Goal: Task Accomplishment & Management: Manage account settings

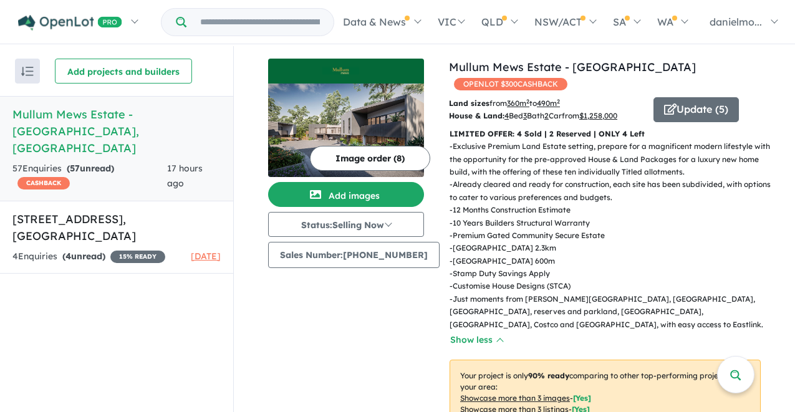
scroll to position [608, 0]
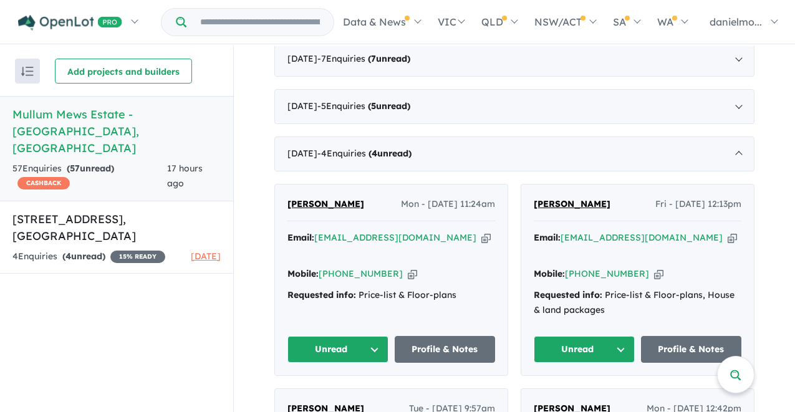
click at [482, 231] on icon "button" at bounding box center [486, 237] width 9 height 13
click at [728, 231] on icon "button" at bounding box center [732, 237] width 9 height 13
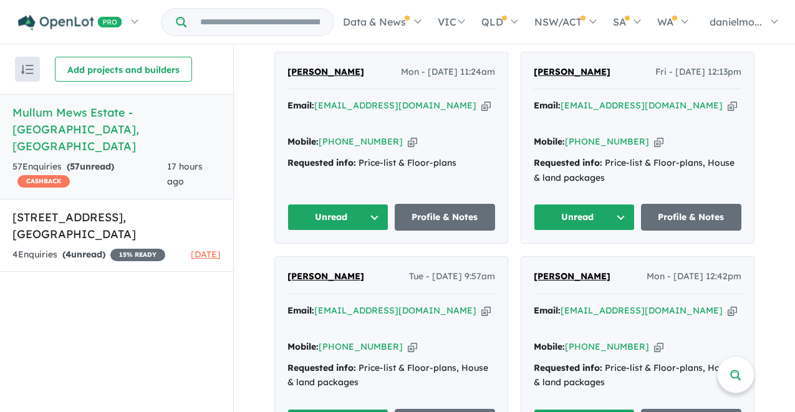
scroll to position [750, 0]
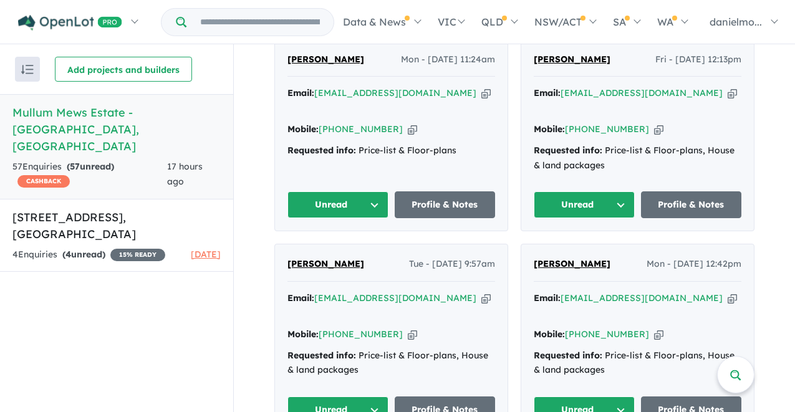
click at [482, 292] on icon "button" at bounding box center [486, 298] width 9 height 13
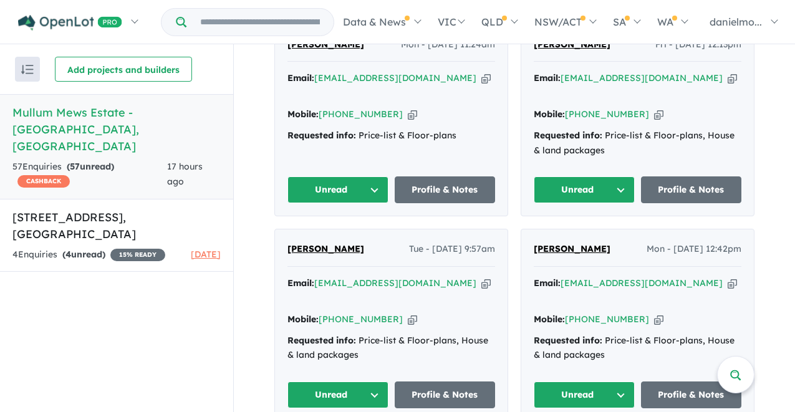
scroll to position [800, 0]
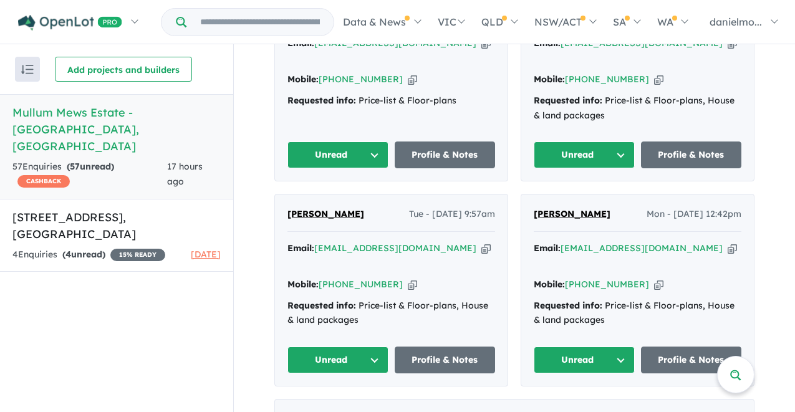
click at [728, 242] on icon "button" at bounding box center [732, 248] width 9 height 13
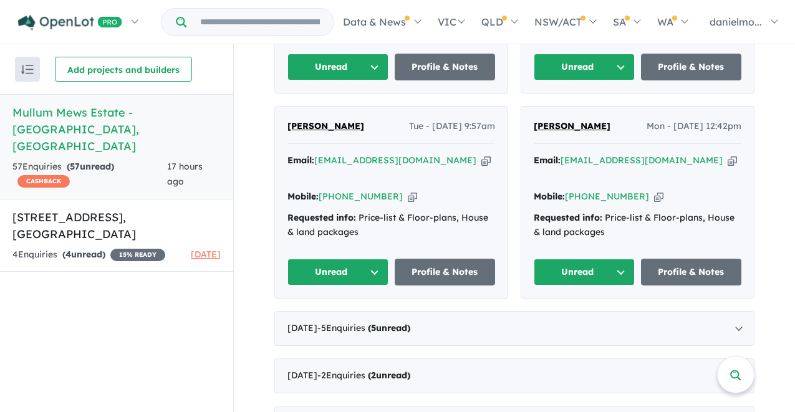
scroll to position [929, 0]
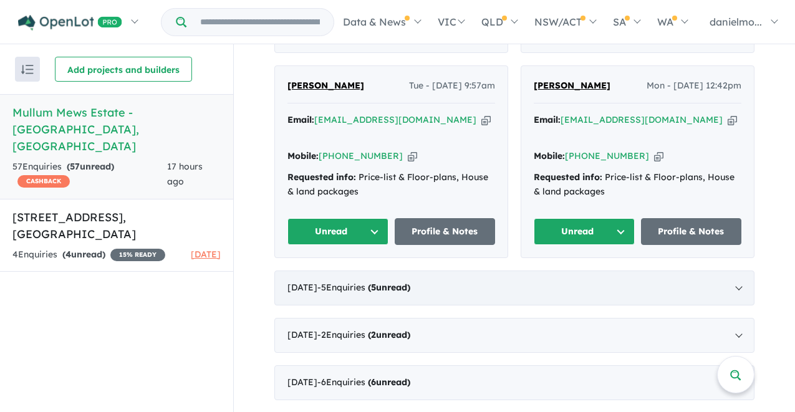
click at [544, 271] on div "[DATE] - 5 Enquir ies ( 5 unread)" at bounding box center [514, 288] width 480 height 35
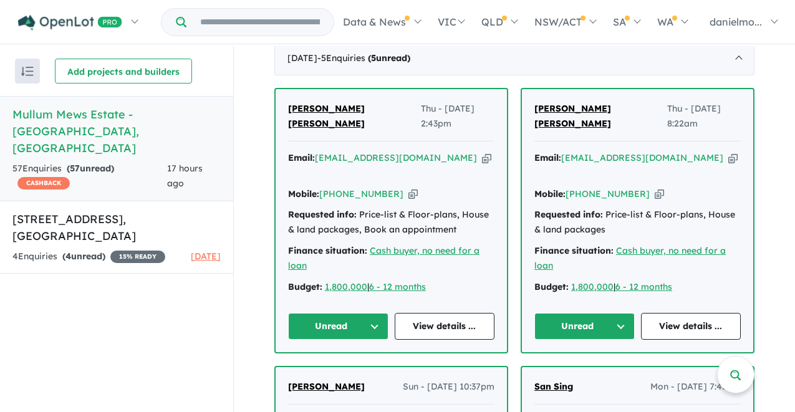
scroll to position [753, 0]
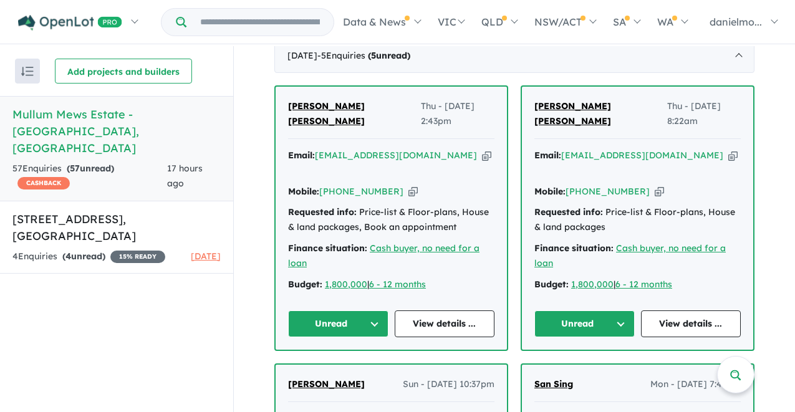
click at [482, 149] on icon "button" at bounding box center [486, 155] width 9 height 13
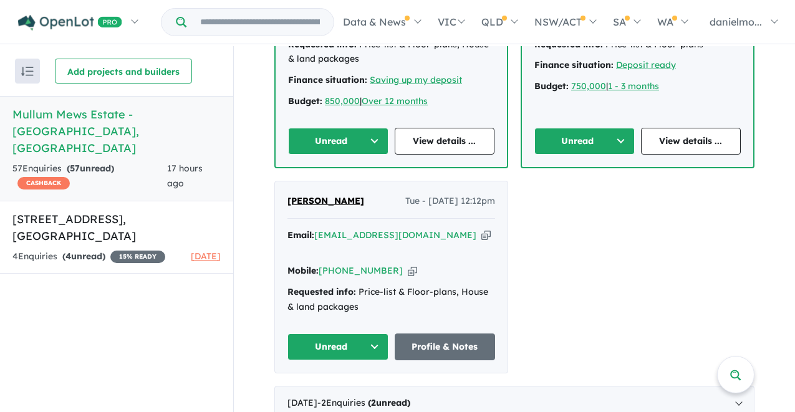
scroll to position [1190, 0]
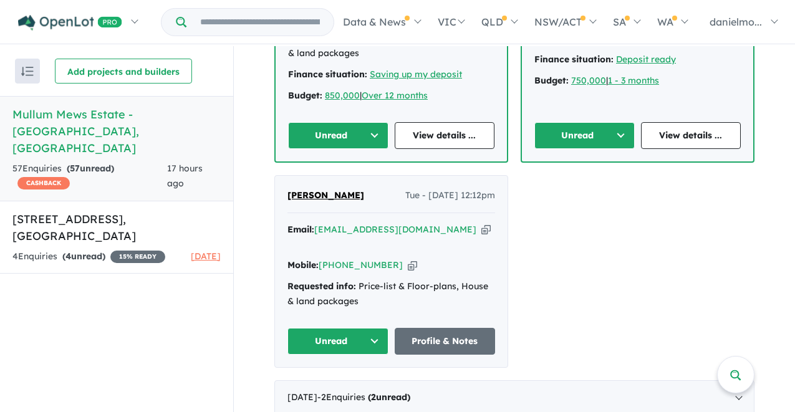
click at [482, 223] on icon "button" at bounding box center [486, 229] width 9 height 13
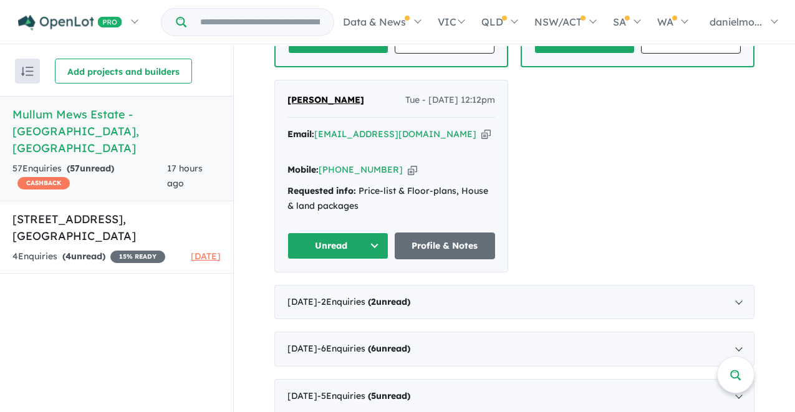
scroll to position [1294, 0]
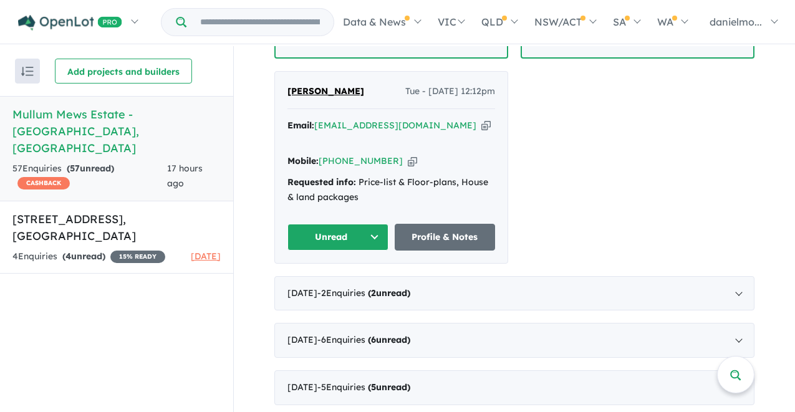
click at [654, 276] on div "[DATE] - 2 Enquir ies ( 2 unread)" at bounding box center [514, 293] width 480 height 35
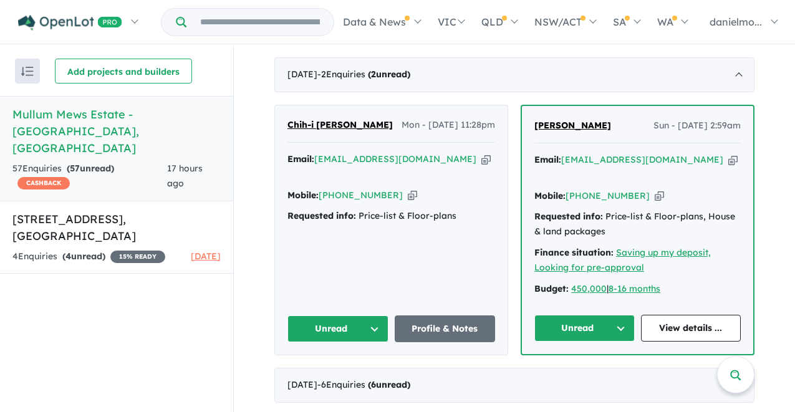
scroll to position [744, 0]
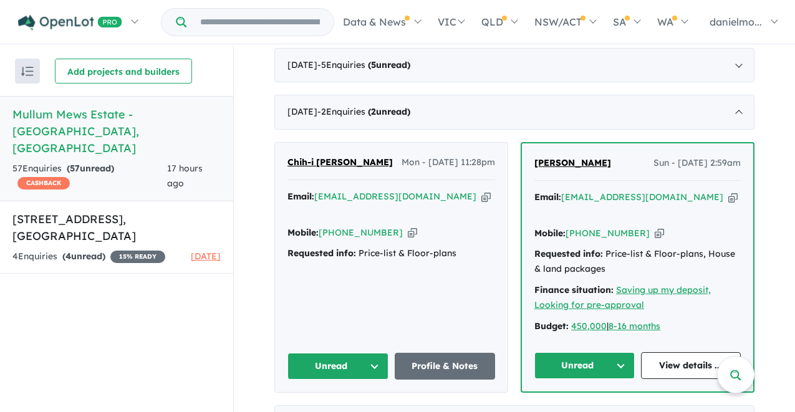
click at [482, 190] on icon "button" at bounding box center [486, 196] width 9 height 13
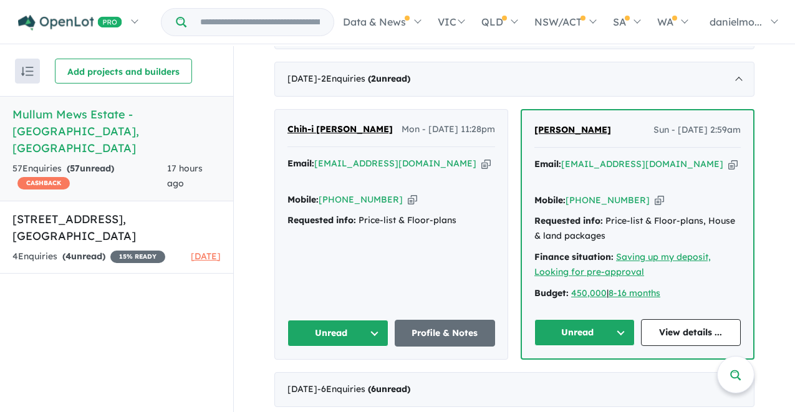
scroll to position [759, 0]
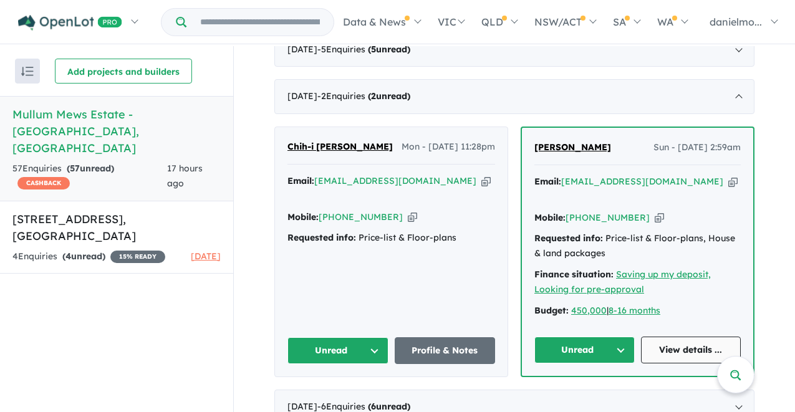
click at [685, 337] on link "View details ..." at bounding box center [691, 350] width 100 height 27
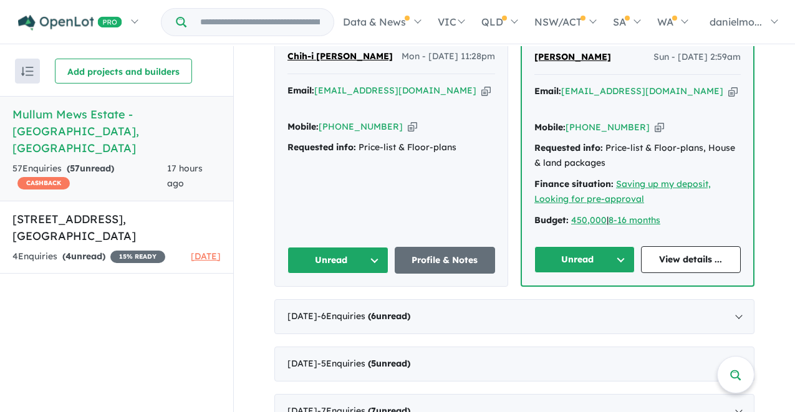
scroll to position [861, 0]
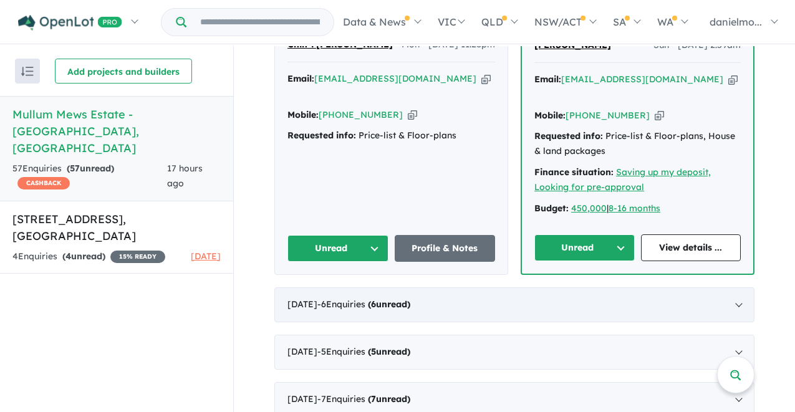
click at [515, 288] on div "[DATE] - 6 Enquir ies ( 6 unread)" at bounding box center [514, 305] width 480 height 35
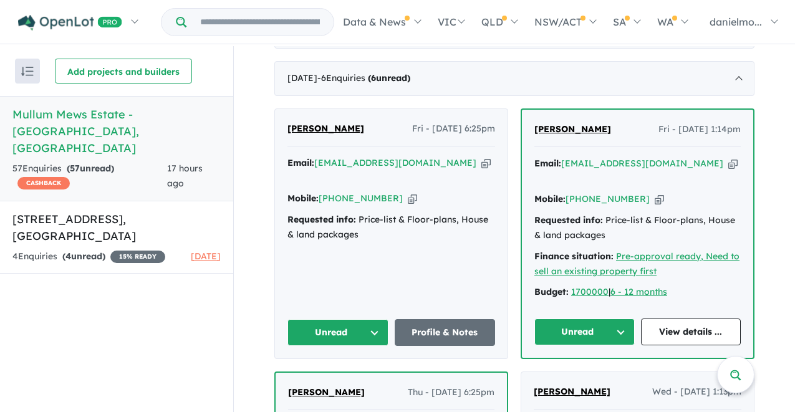
scroll to position [823, 0]
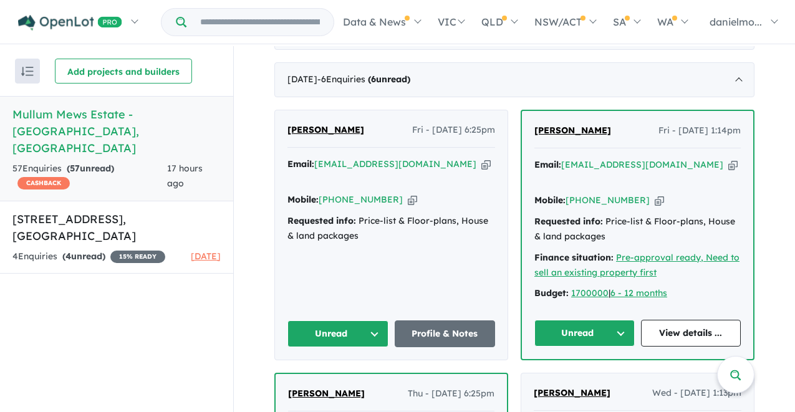
click at [482, 158] on icon "button" at bounding box center [486, 164] width 9 height 13
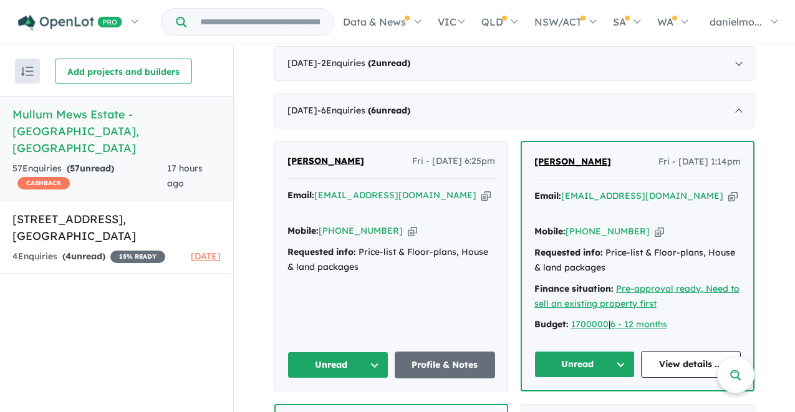
click at [729, 190] on icon "button" at bounding box center [733, 196] width 9 height 13
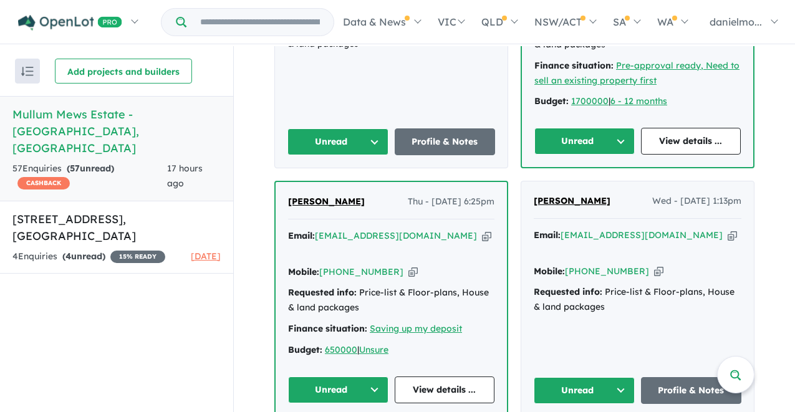
scroll to position [1015, 0]
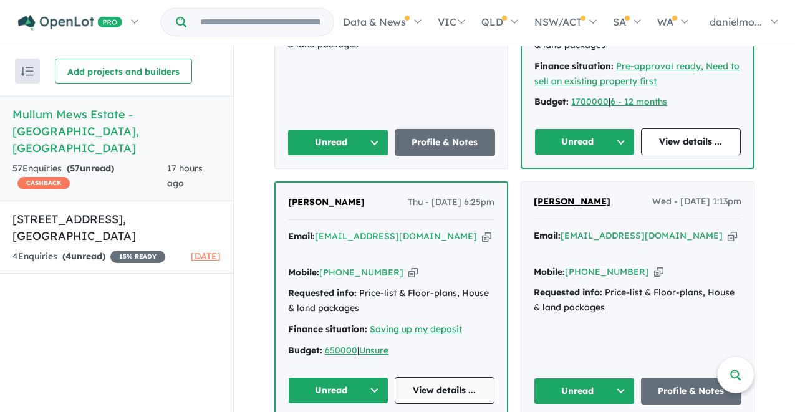
click at [456, 377] on link "View details ..." at bounding box center [445, 390] width 100 height 27
click at [482, 230] on icon "button" at bounding box center [486, 236] width 9 height 13
click at [730, 230] on icon "button" at bounding box center [732, 236] width 9 height 13
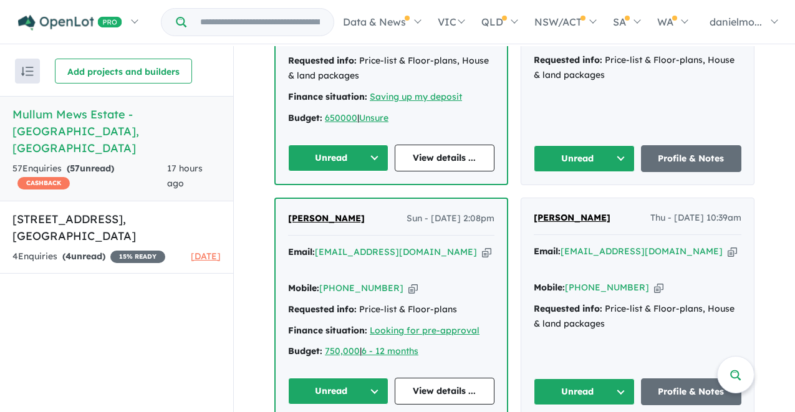
scroll to position [1253, 0]
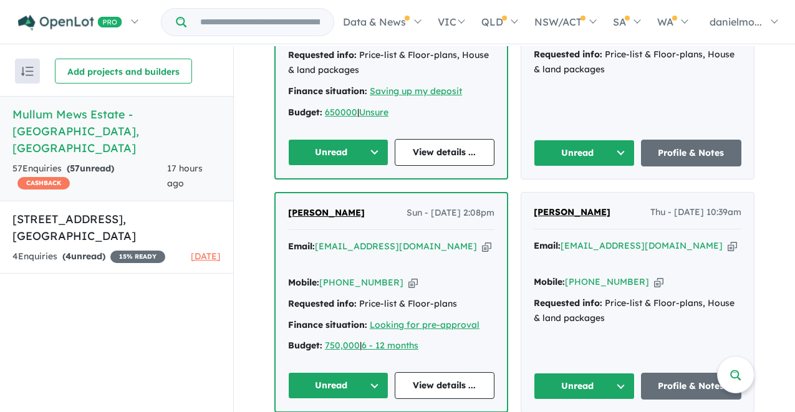
click at [482, 240] on icon "button" at bounding box center [486, 246] width 9 height 13
click at [728, 240] on icon "button" at bounding box center [732, 246] width 9 height 13
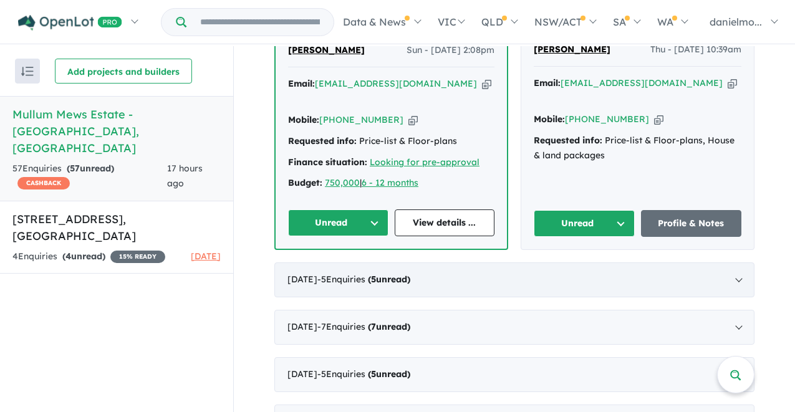
click at [410, 274] on strong "( 5 unread)" at bounding box center [389, 279] width 42 height 11
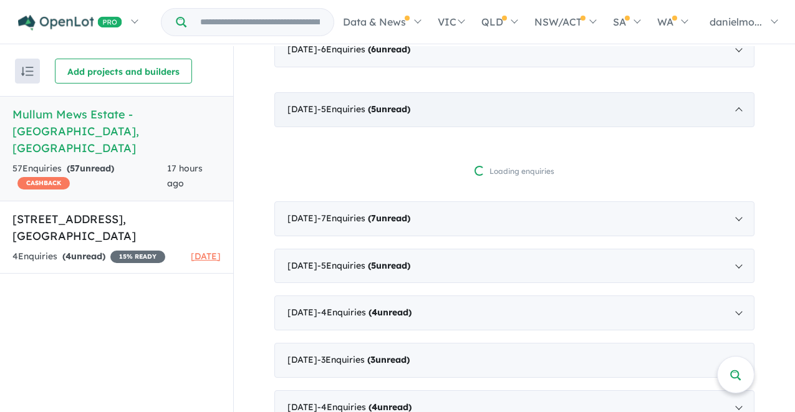
scroll to position [2, 0]
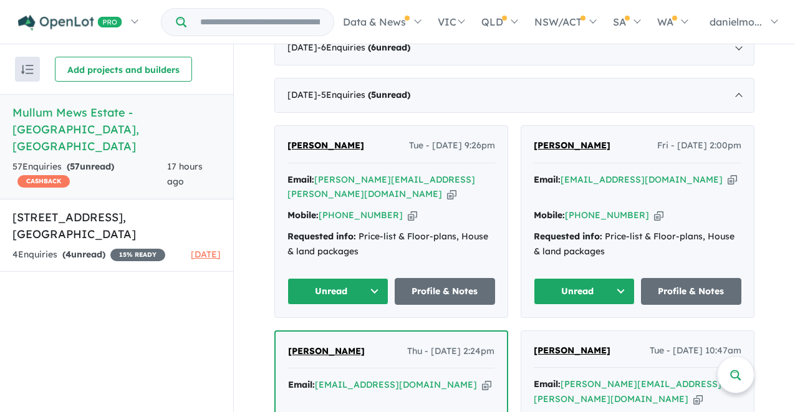
click at [447, 188] on icon "button" at bounding box center [451, 194] width 9 height 13
click at [728, 173] on icon "button" at bounding box center [732, 179] width 9 height 13
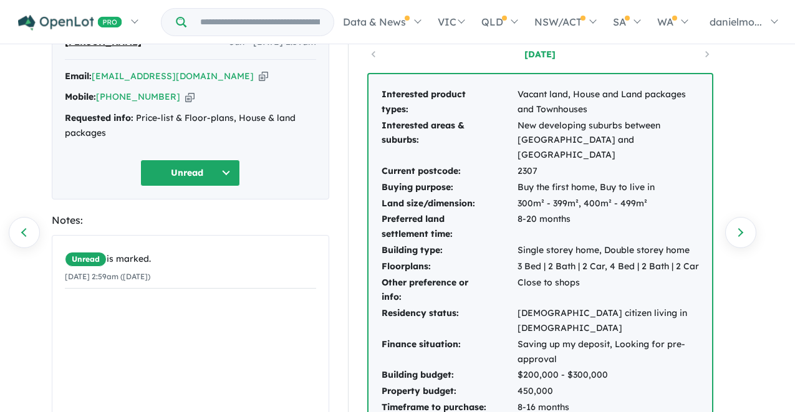
scroll to position [66, 0]
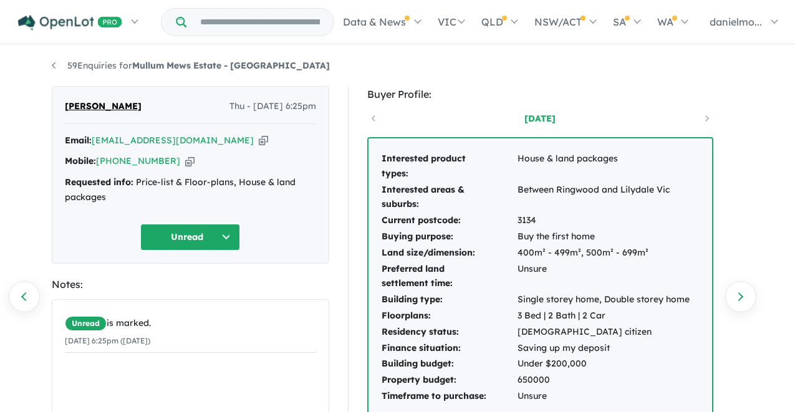
scroll to position [40, 0]
